Goal: Information Seeking & Learning: Learn about a topic

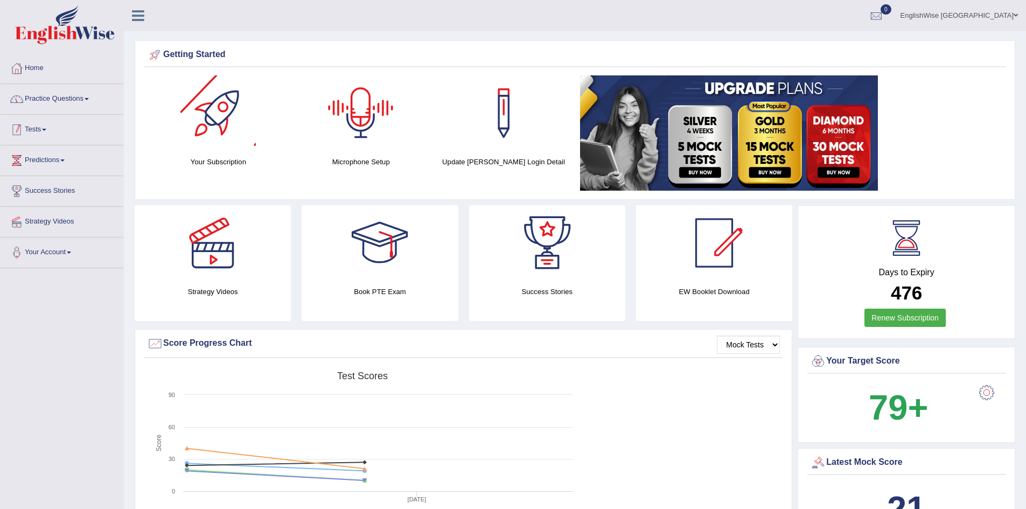
click at [76, 91] on link "Practice Questions" at bounding box center [62, 97] width 123 height 27
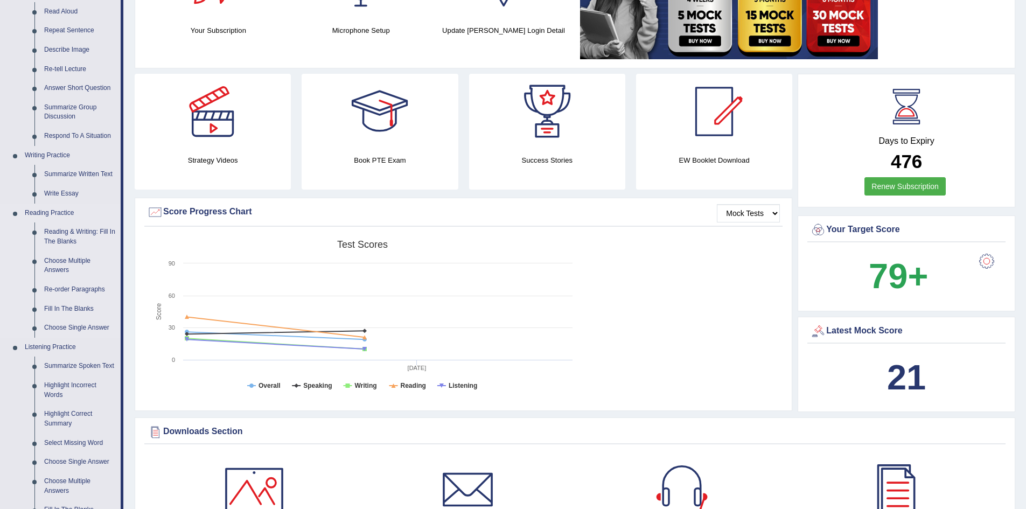
scroll to position [215, 0]
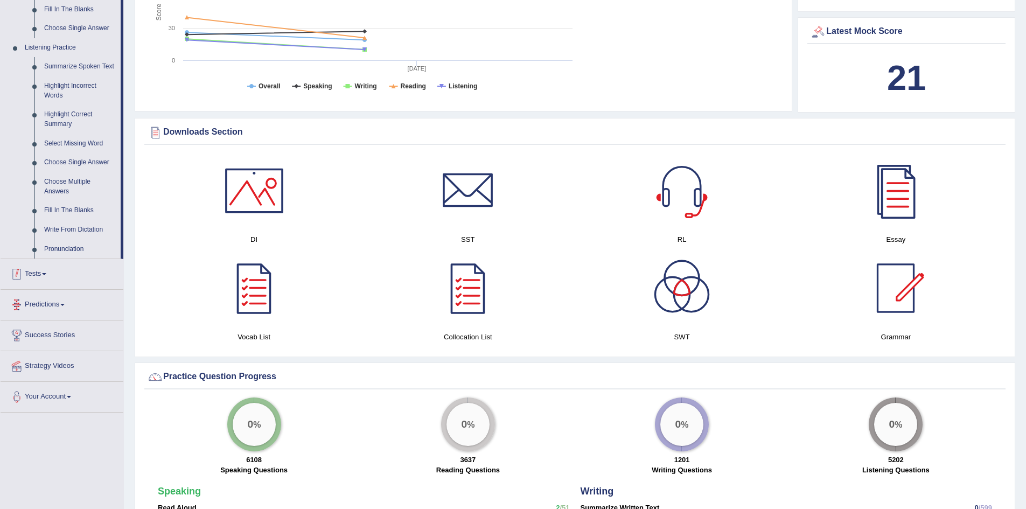
click at [37, 276] on link "Tests" at bounding box center [62, 272] width 123 height 27
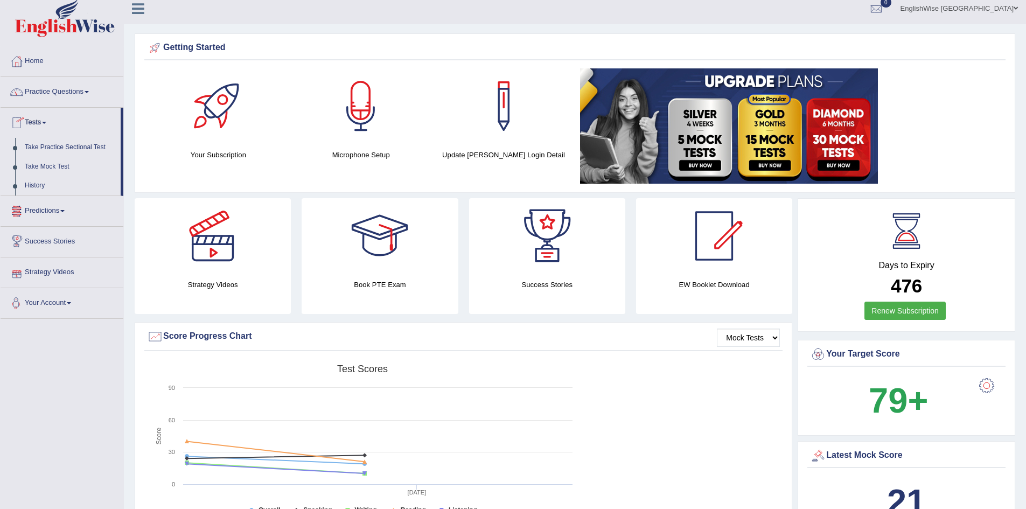
scroll to position [0, 0]
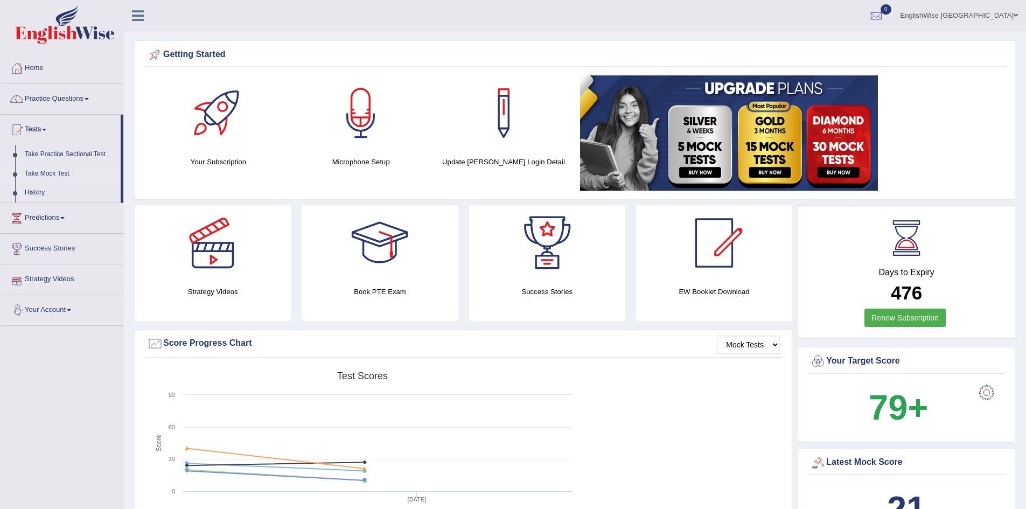
click at [55, 172] on link "Take Mock Test" at bounding box center [70, 173] width 101 height 19
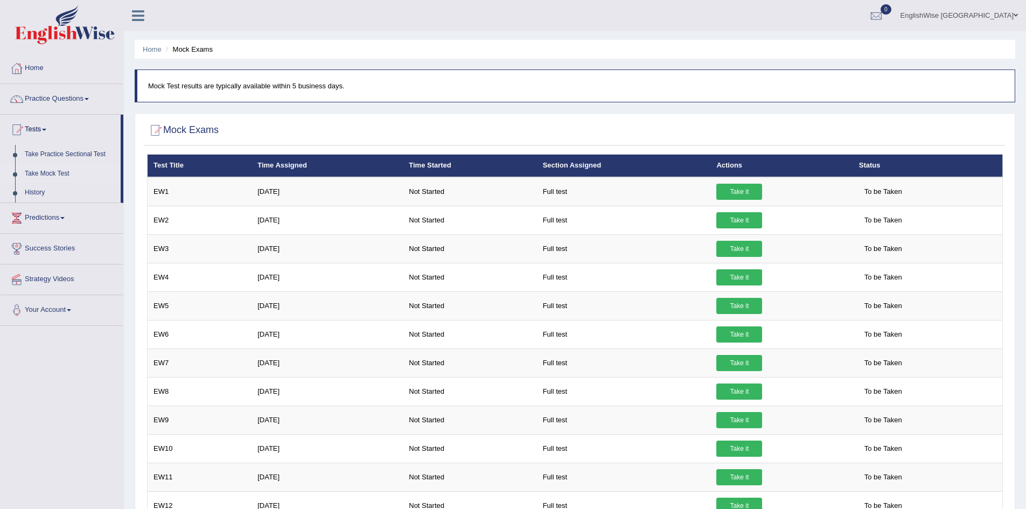
click at [350, 52] on ul "Home Mock Exams" at bounding box center [575, 49] width 880 height 19
click at [58, 102] on link "Practice Questions" at bounding box center [62, 97] width 123 height 27
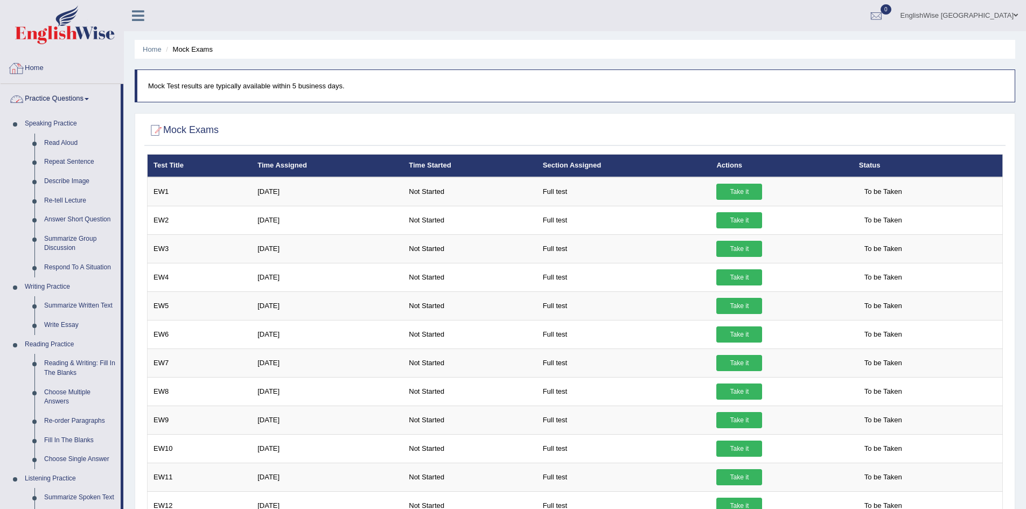
click at [45, 65] on link "Home" at bounding box center [62, 66] width 123 height 27
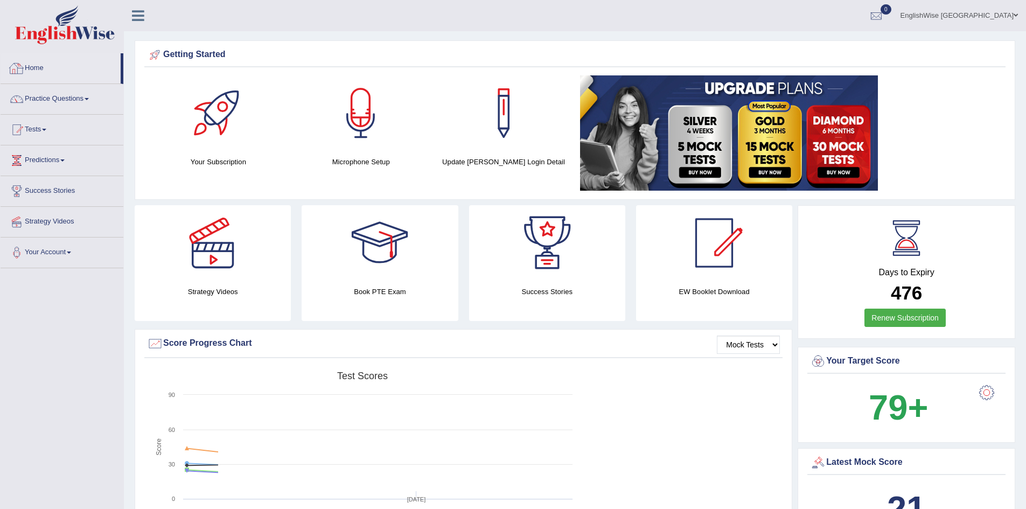
click at [988, 21] on link "EnglishWise [GEOGRAPHIC_DATA]" at bounding box center [959, 14] width 134 height 28
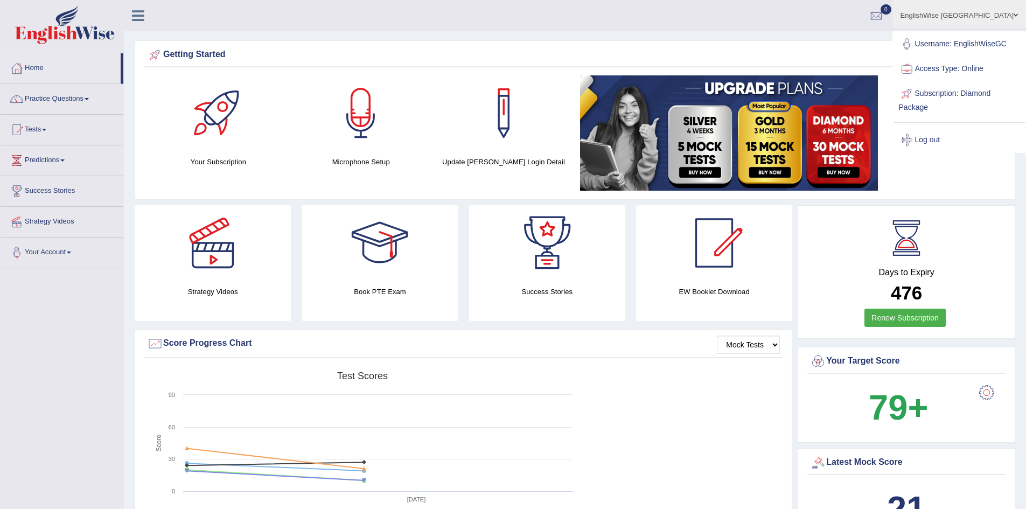
click at [63, 94] on link "Practice Questions" at bounding box center [62, 97] width 123 height 27
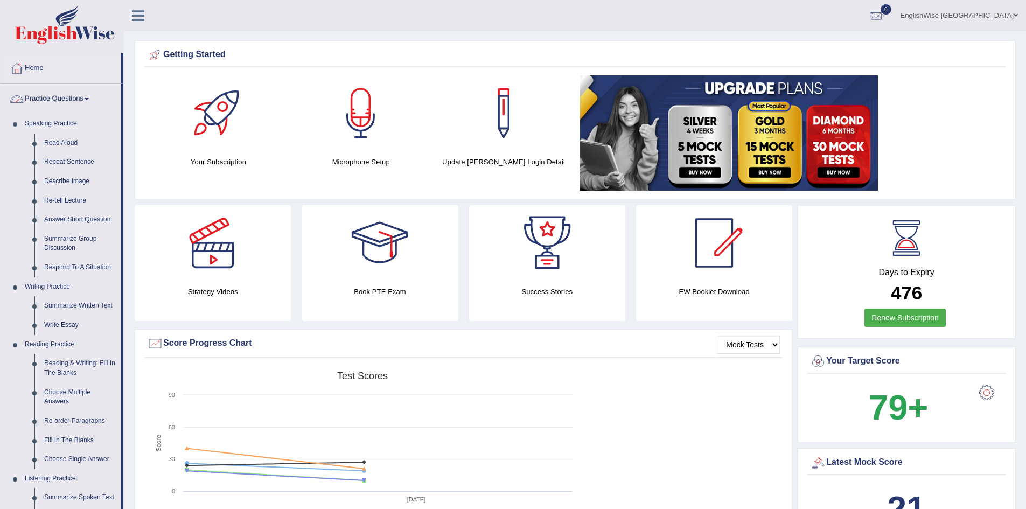
click at [71, 93] on link "Practice Questions" at bounding box center [61, 97] width 120 height 27
